Goal: Navigation & Orientation: Find specific page/section

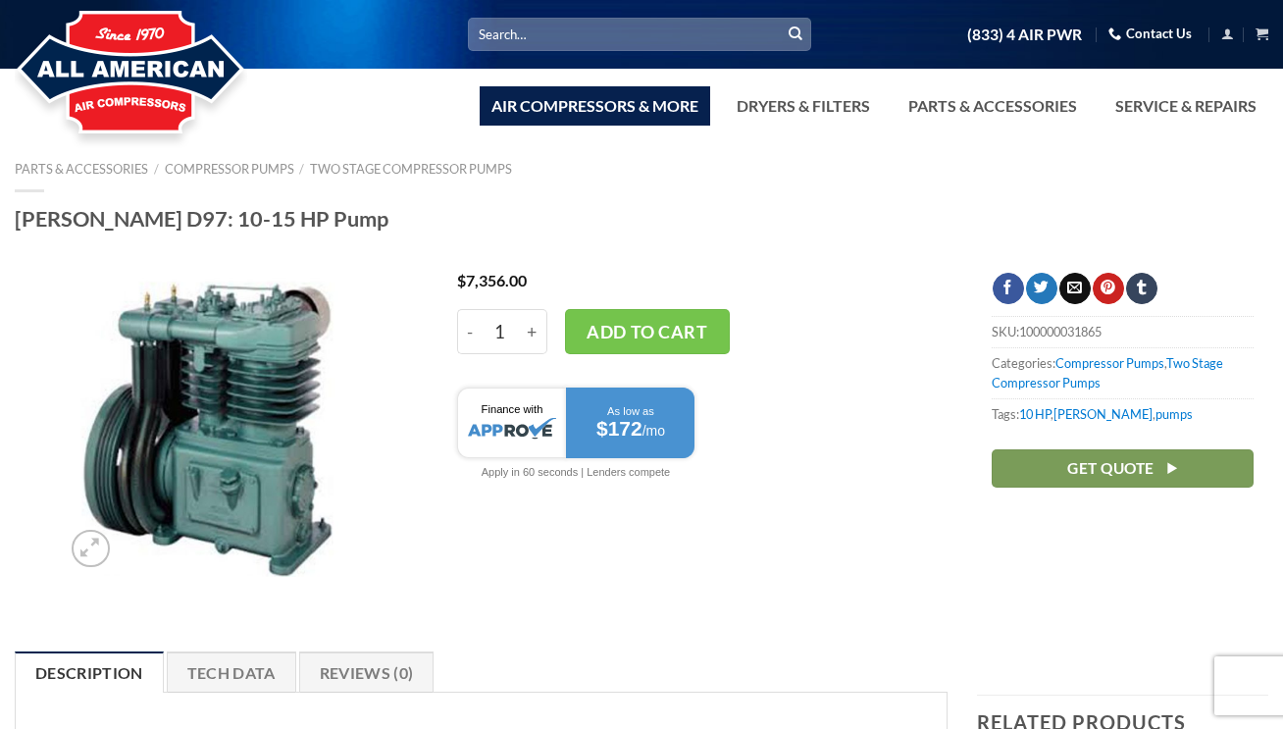
click at [561, 99] on link "Air Compressors & More" at bounding box center [595, 105] width 231 height 39
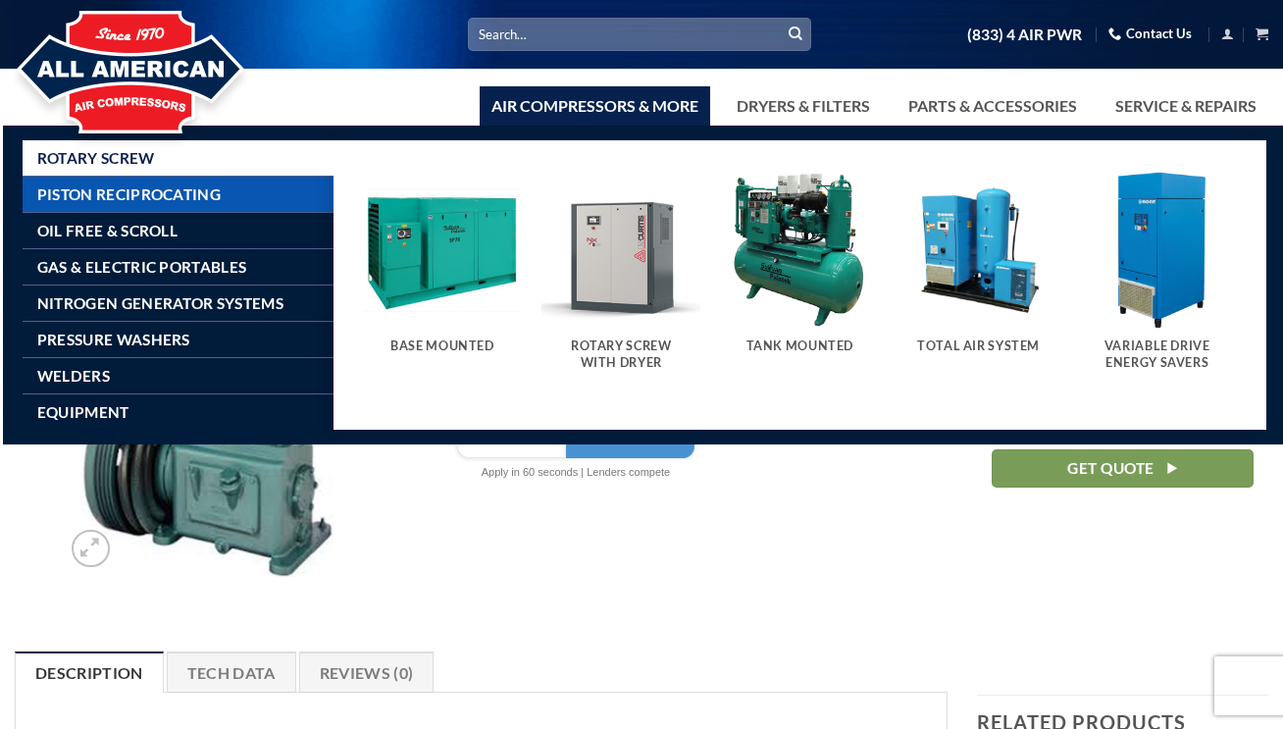
click at [72, 188] on span "Piston Reciprocating" at bounding box center [128, 194] width 183 height 16
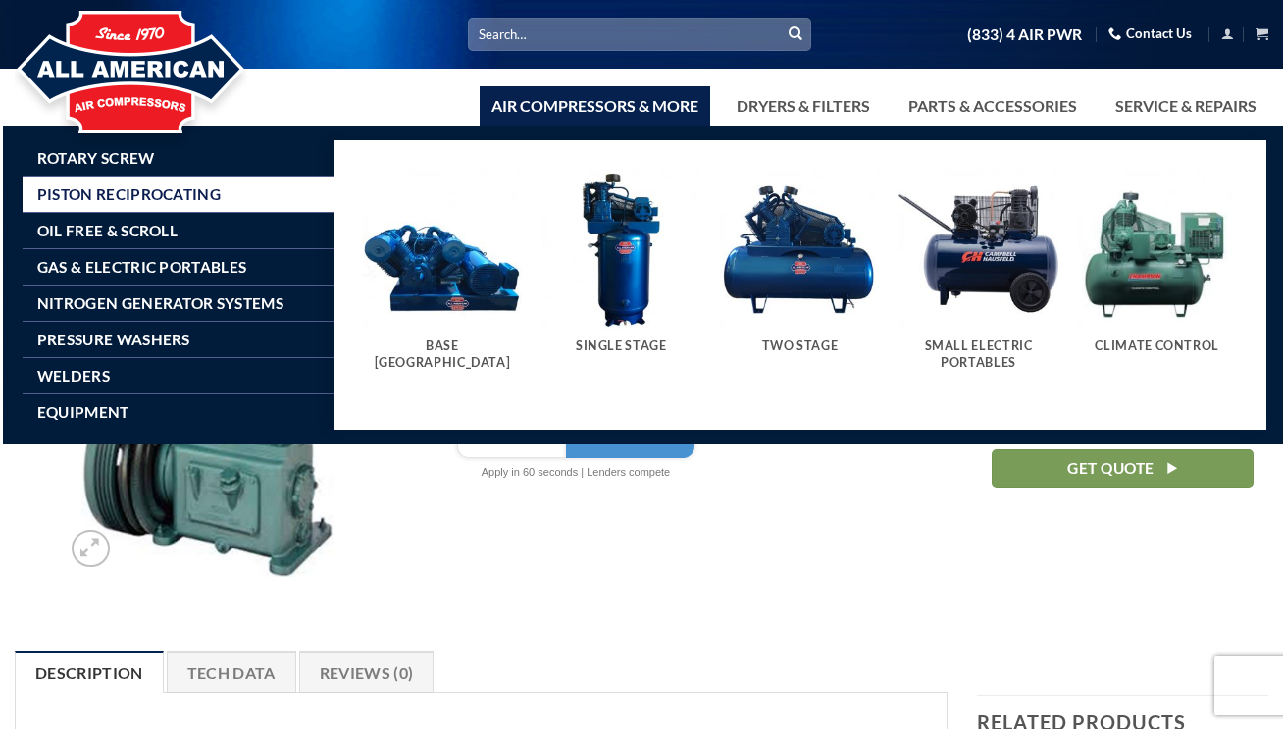
click at [769, 254] on img "Visit product category Two Stage" at bounding box center [800, 250] width 160 height 160
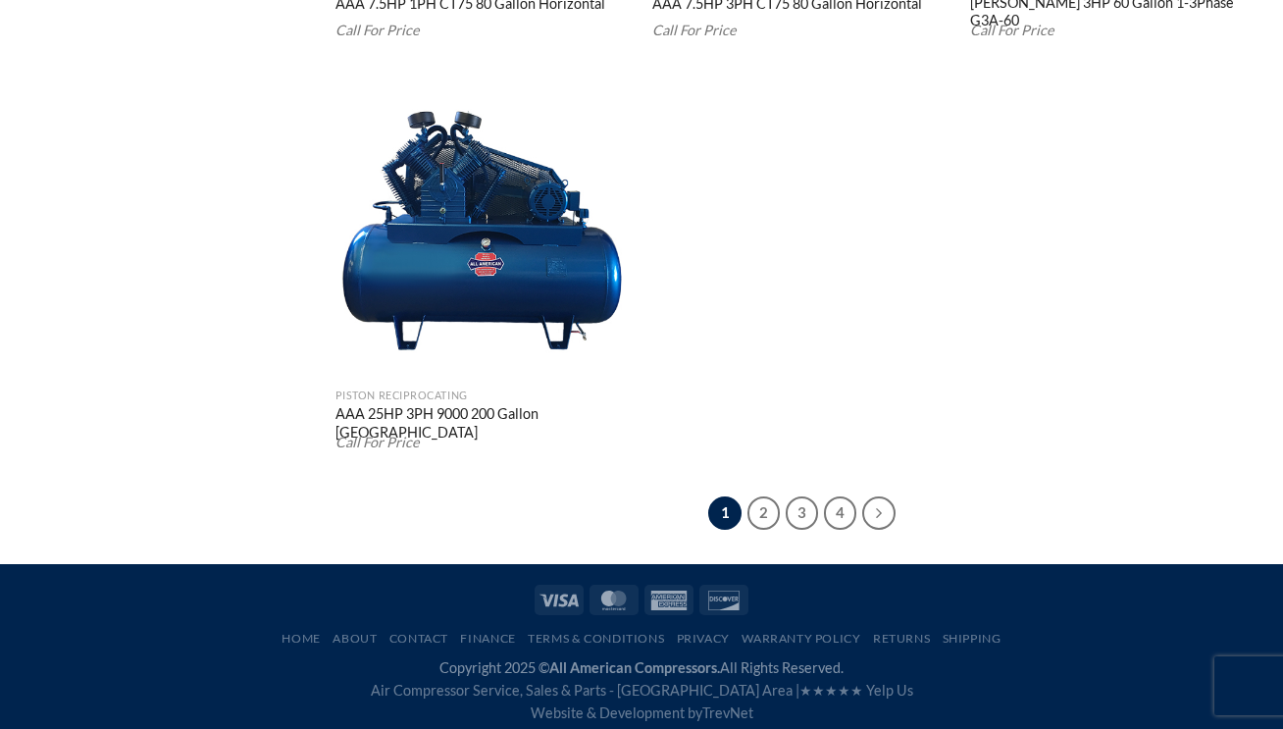
scroll to position [3665, 0]
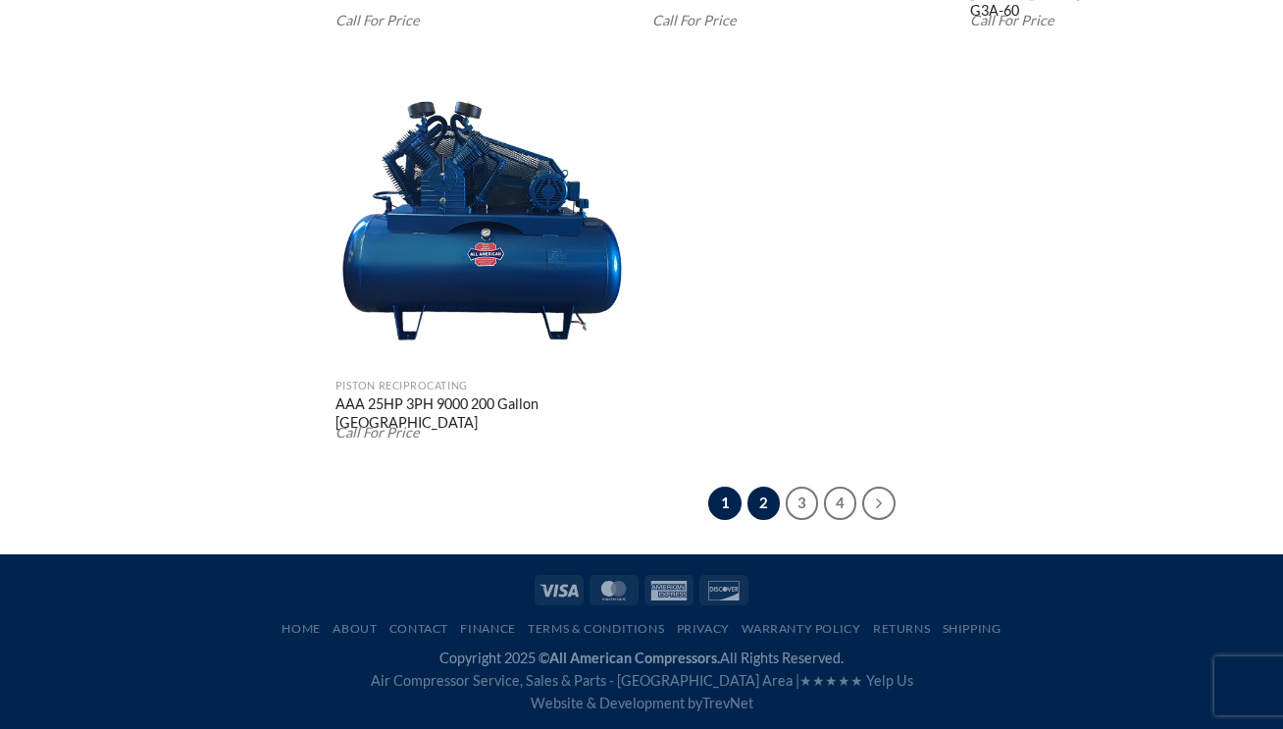
click at [763, 503] on link "2" at bounding box center [764, 503] width 33 height 33
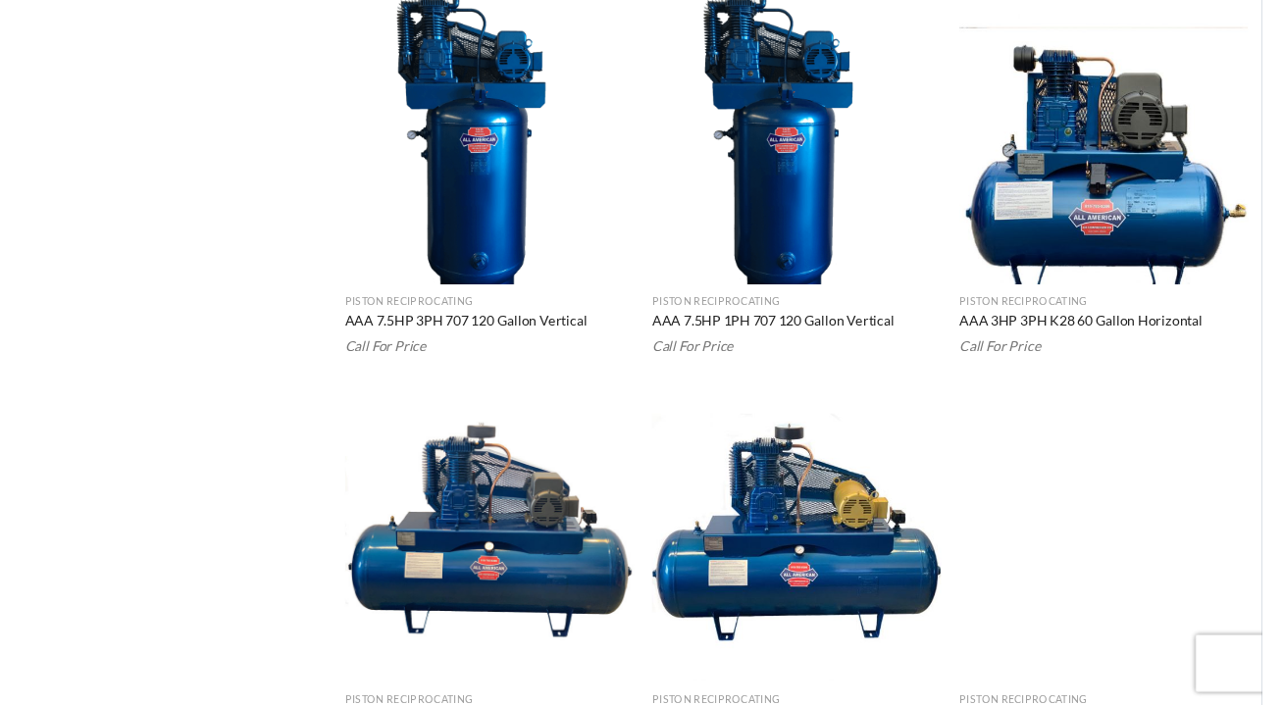
scroll to position [2519, 0]
